Goal: Navigation & Orientation: Find specific page/section

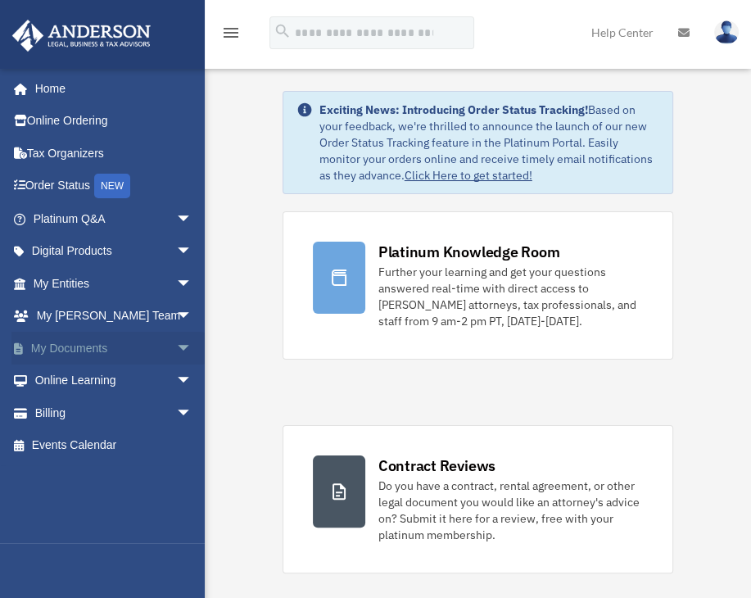
click at [79, 341] on link "My Documents arrow_drop_down" at bounding box center [113, 348] width 205 height 33
click at [79, 345] on link "My Documents arrow_drop_down" at bounding box center [113, 348] width 205 height 33
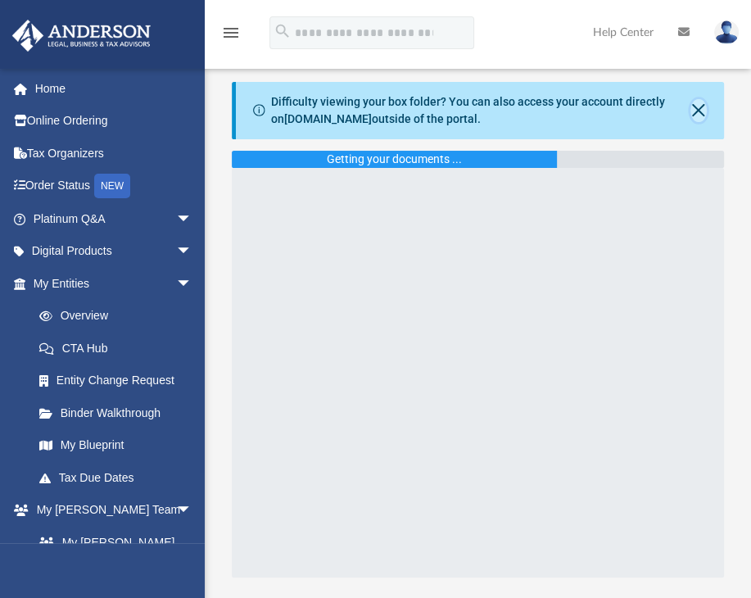
click at [695, 115] on button "Close" at bounding box center [698, 110] width 16 height 23
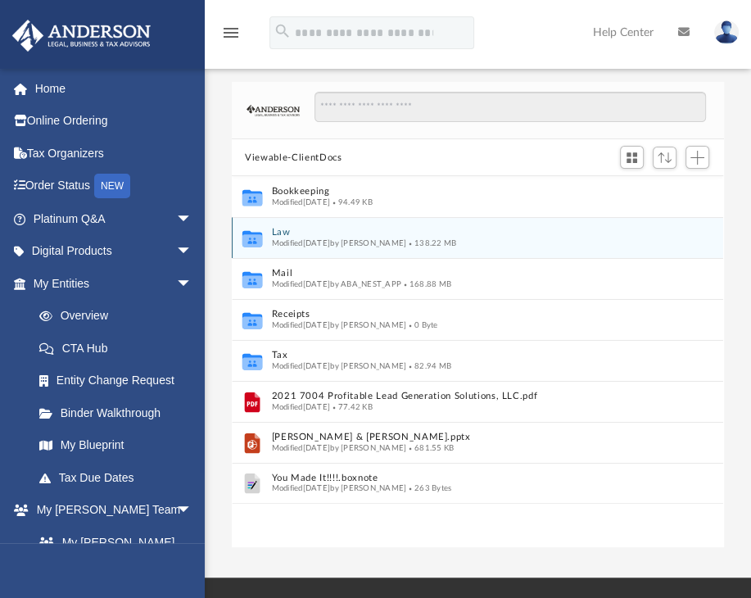
scroll to position [359, 478]
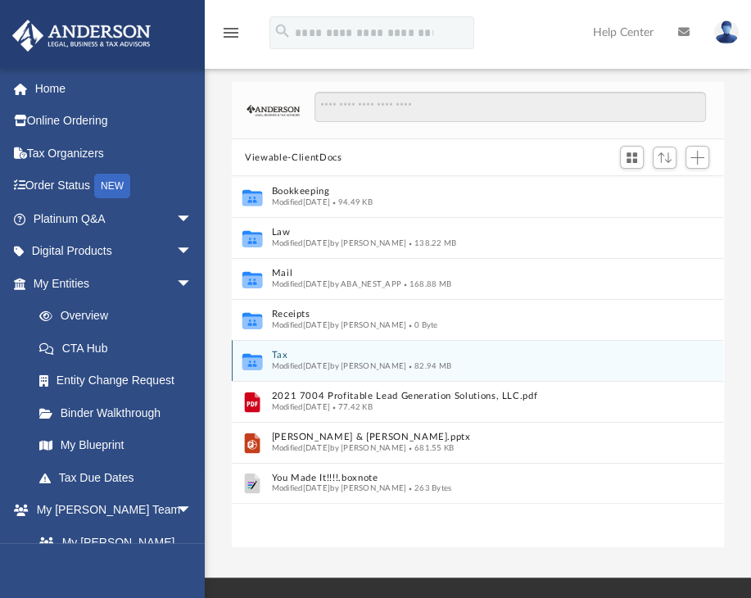
click at [279, 351] on button "Tax" at bounding box center [467, 355] width 390 height 11
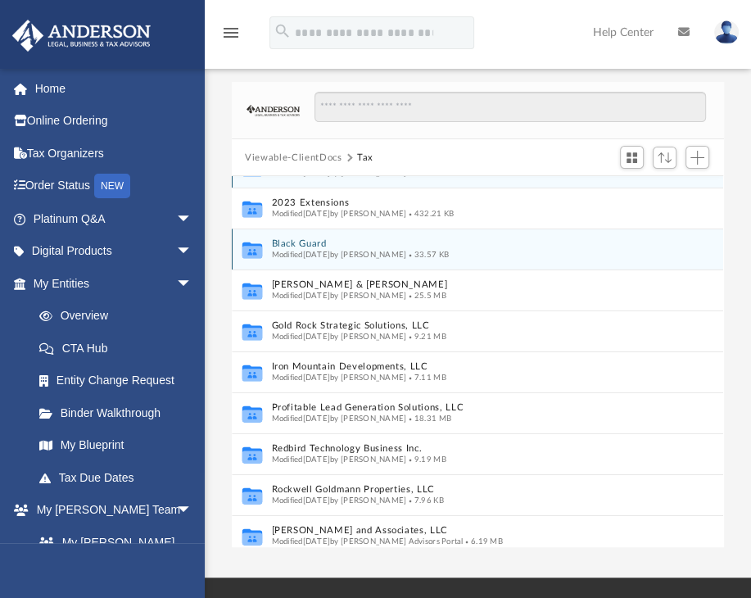
scroll to position [29, 0]
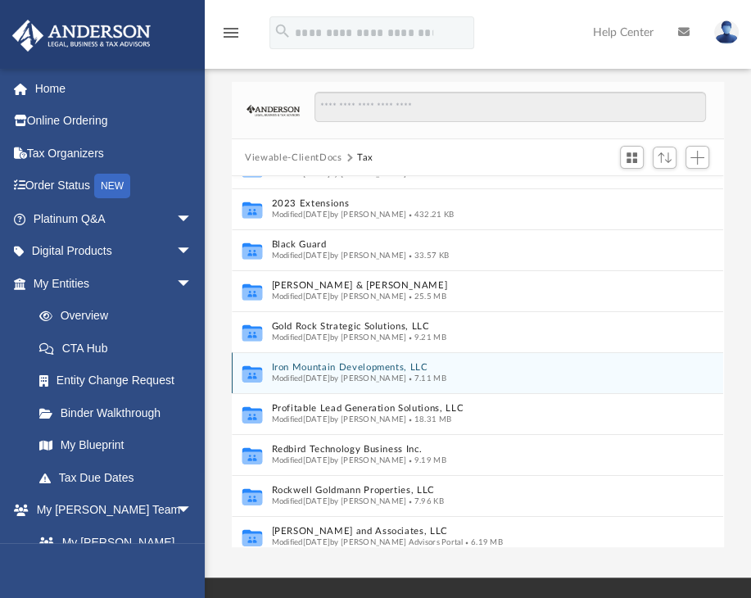
click at [321, 363] on button "Iron Mountain Developments, LLC" at bounding box center [460, 368] width 377 height 11
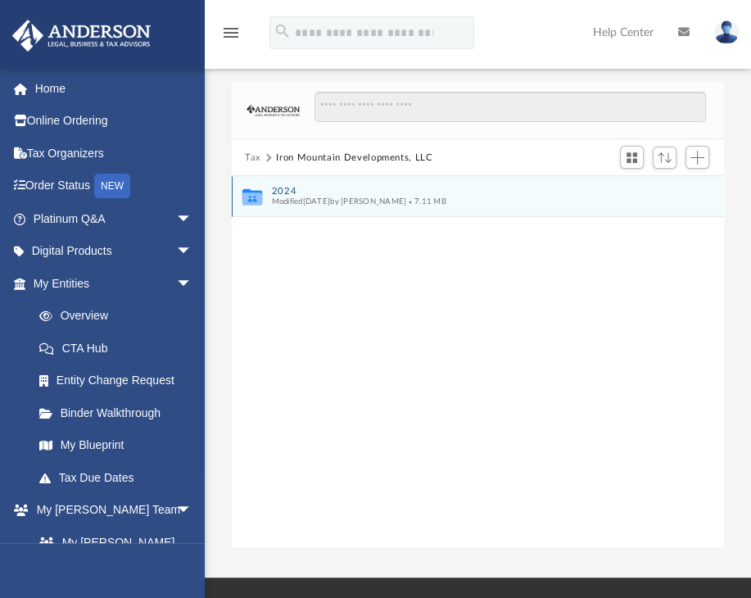
scroll to position [0, 0]
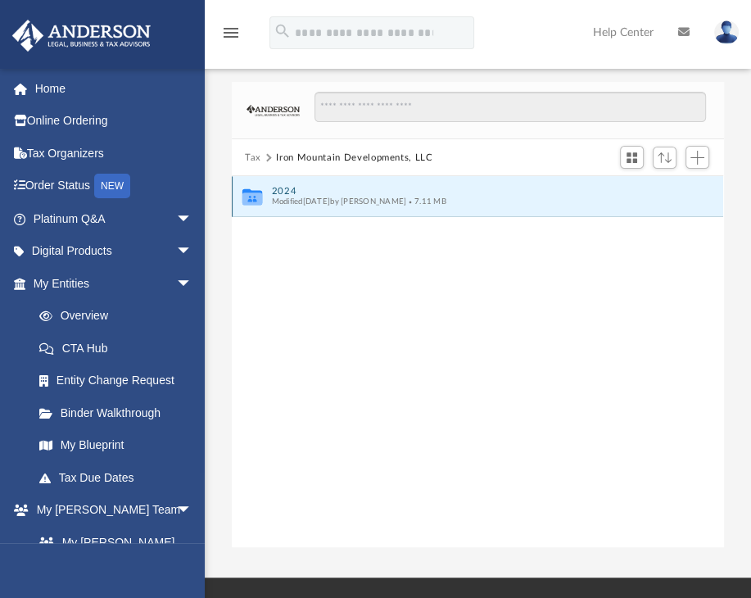
click at [288, 187] on button "2024" at bounding box center [467, 191] width 390 height 11
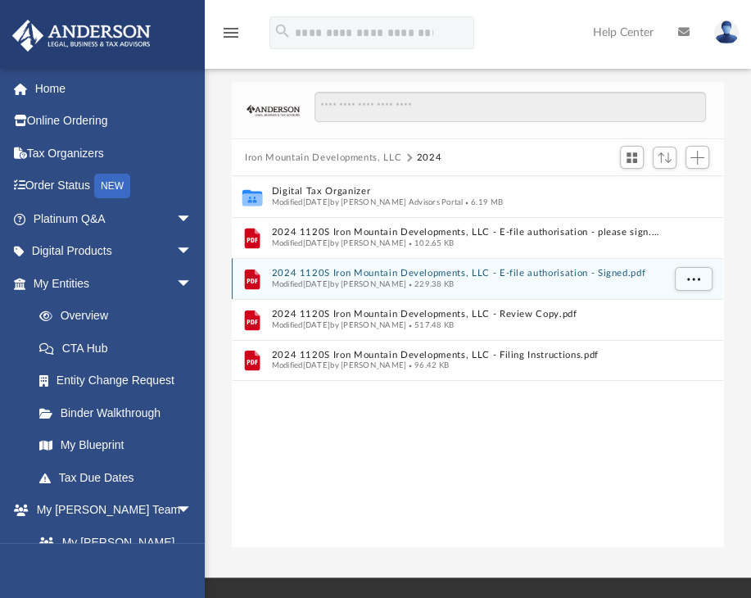
click at [329, 270] on button "2024 1120S Iron Mountain Developments, LLC - E-file authorisation - Signed.pdf" at bounding box center [467, 274] width 390 height 11
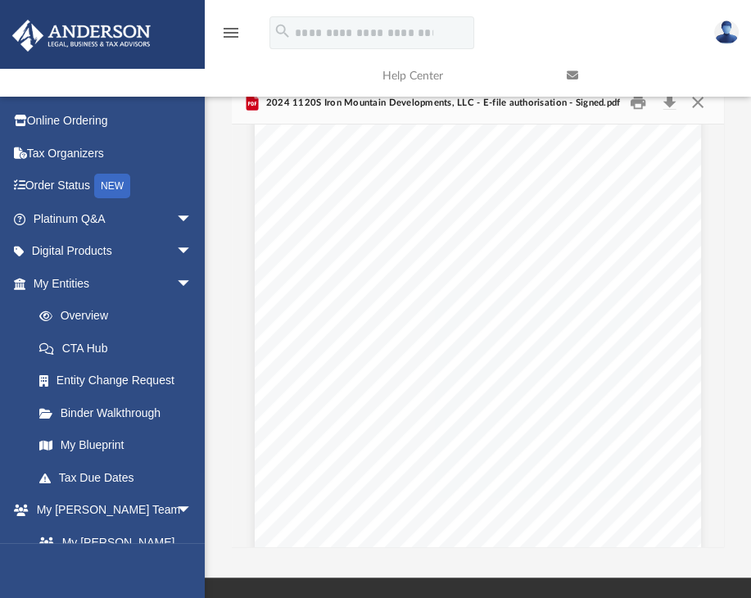
scroll to position [29, 0]
